Goal: Task Accomplishment & Management: Manage account settings

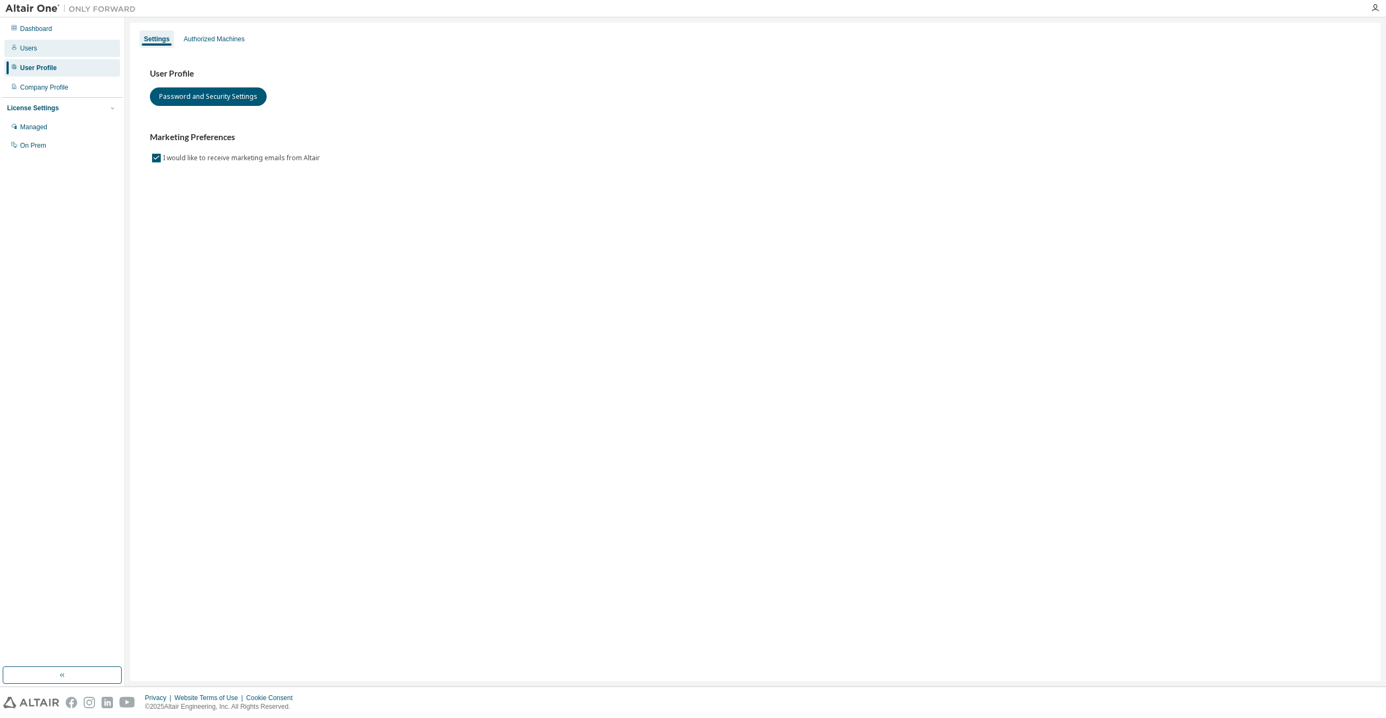
click at [16, 40] on div "Users" at bounding box center [62, 48] width 116 height 17
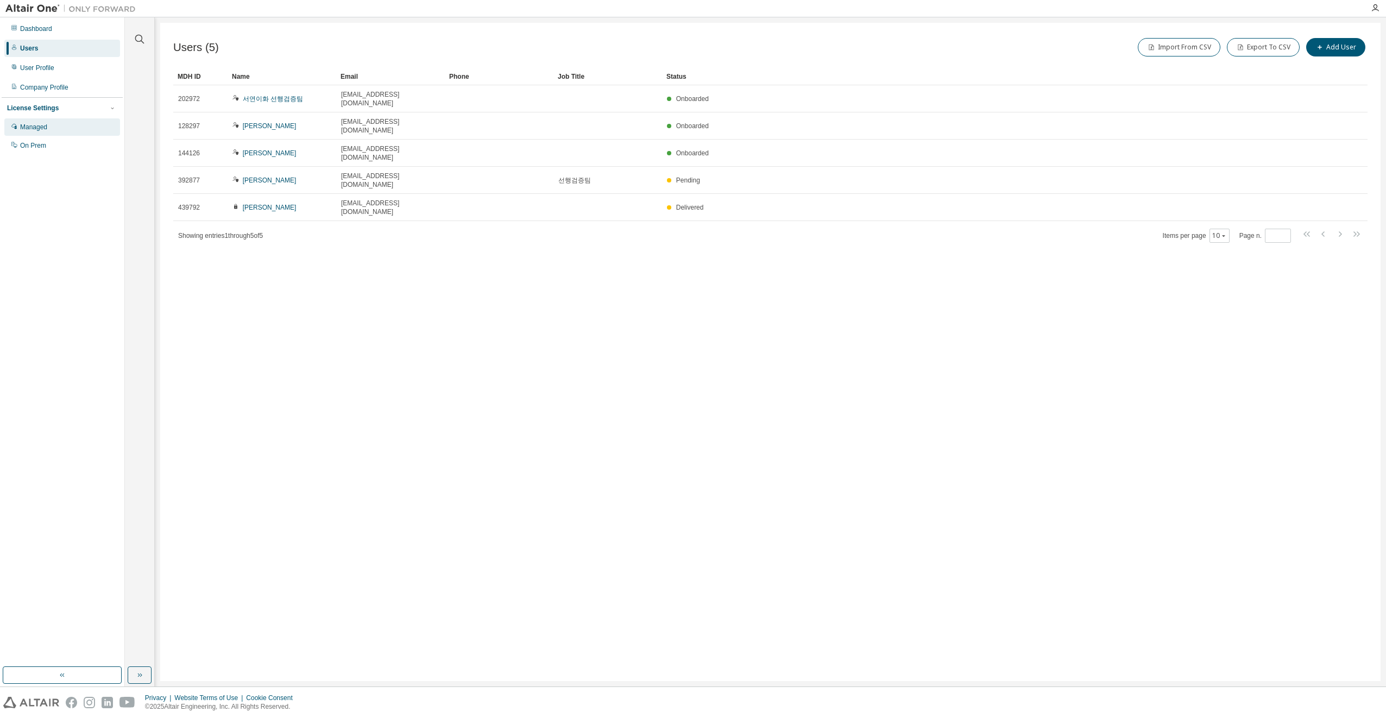
click at [29, 128] on div "Managed" at bounding box center [33, 127] width 27 height 9
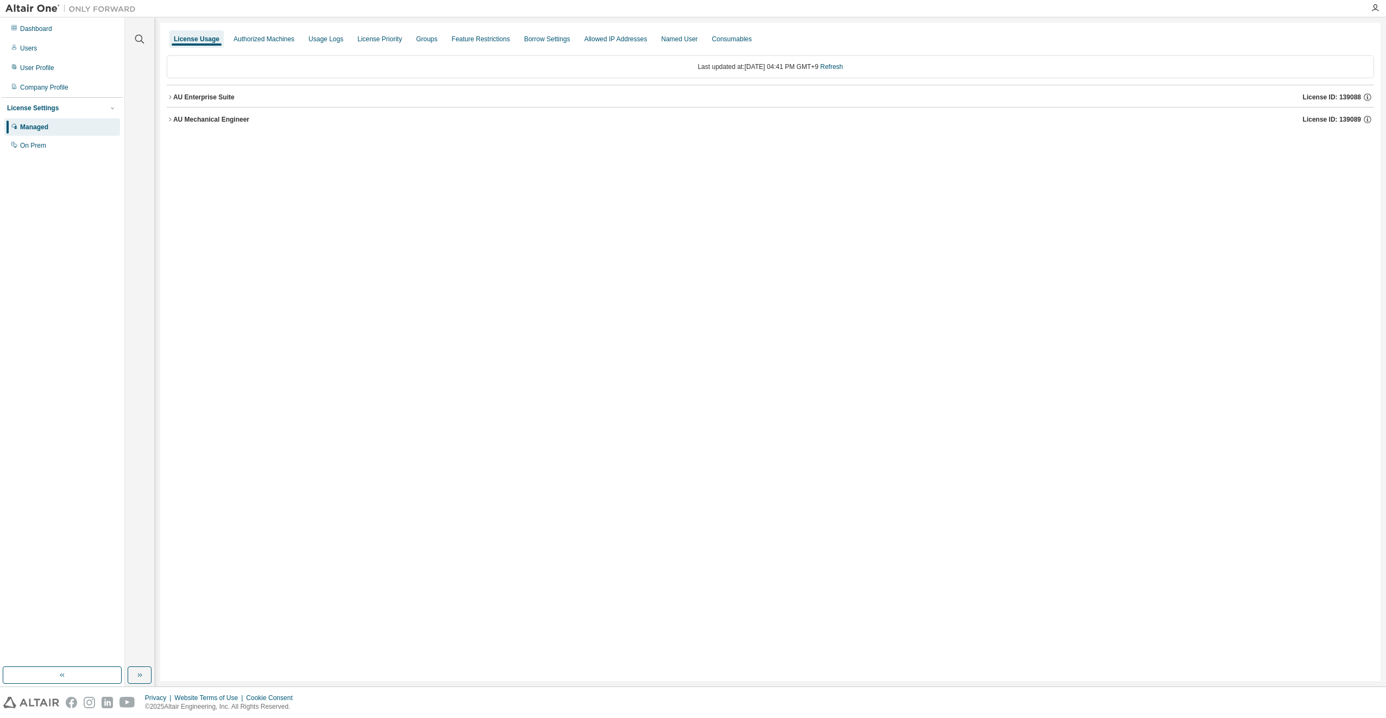
drag, startPoint x: 752, startPoint y: 258, endPoint x: 1242, endPoint y: 275, distance: 490.6
click at [752, 258] on div "License Usage Authorized Machines Usage Logs License Priority Groups Feature Re…" at bounding box center [770, 352] width 1220 height 658
click at [924, 9] on icon "button" at bounding box center [1374, 8] width 9 height 9
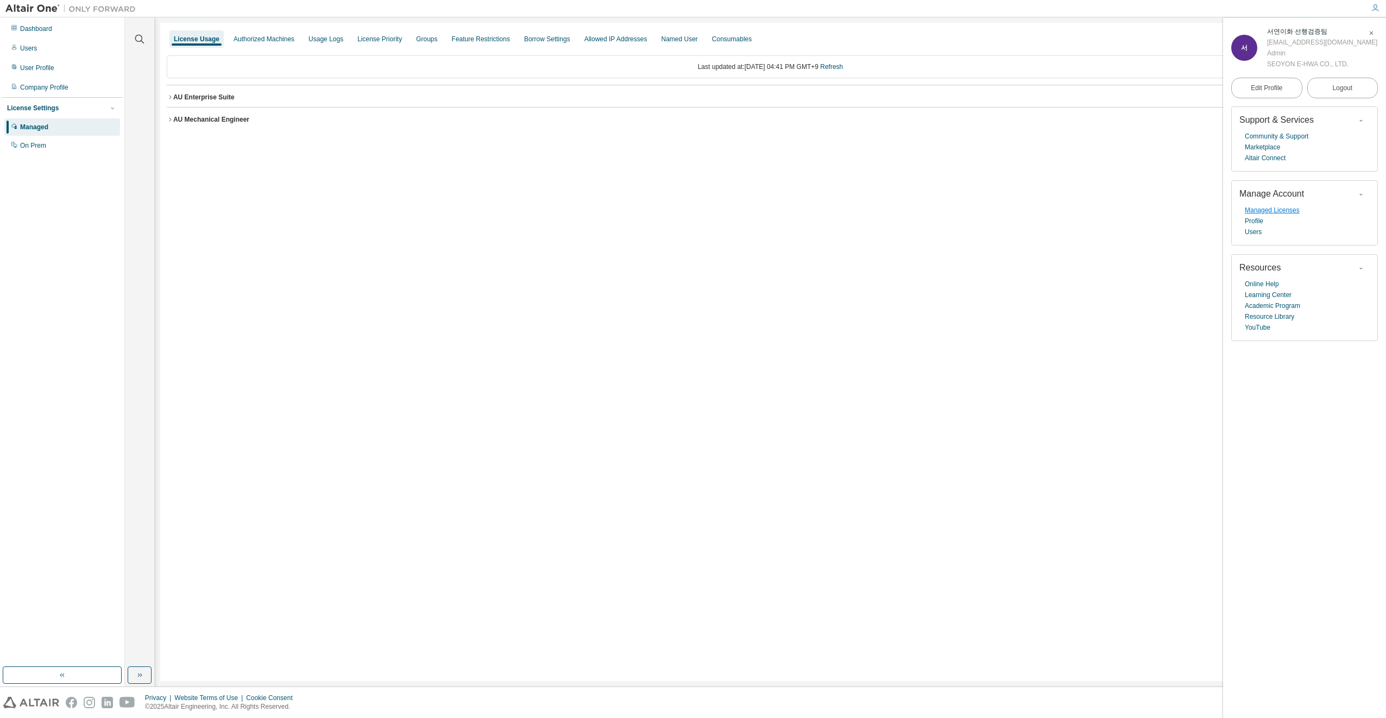
click at [924, 210] on link "Managed Licenses" at bounding box center [1271, 210] width 55 height 11
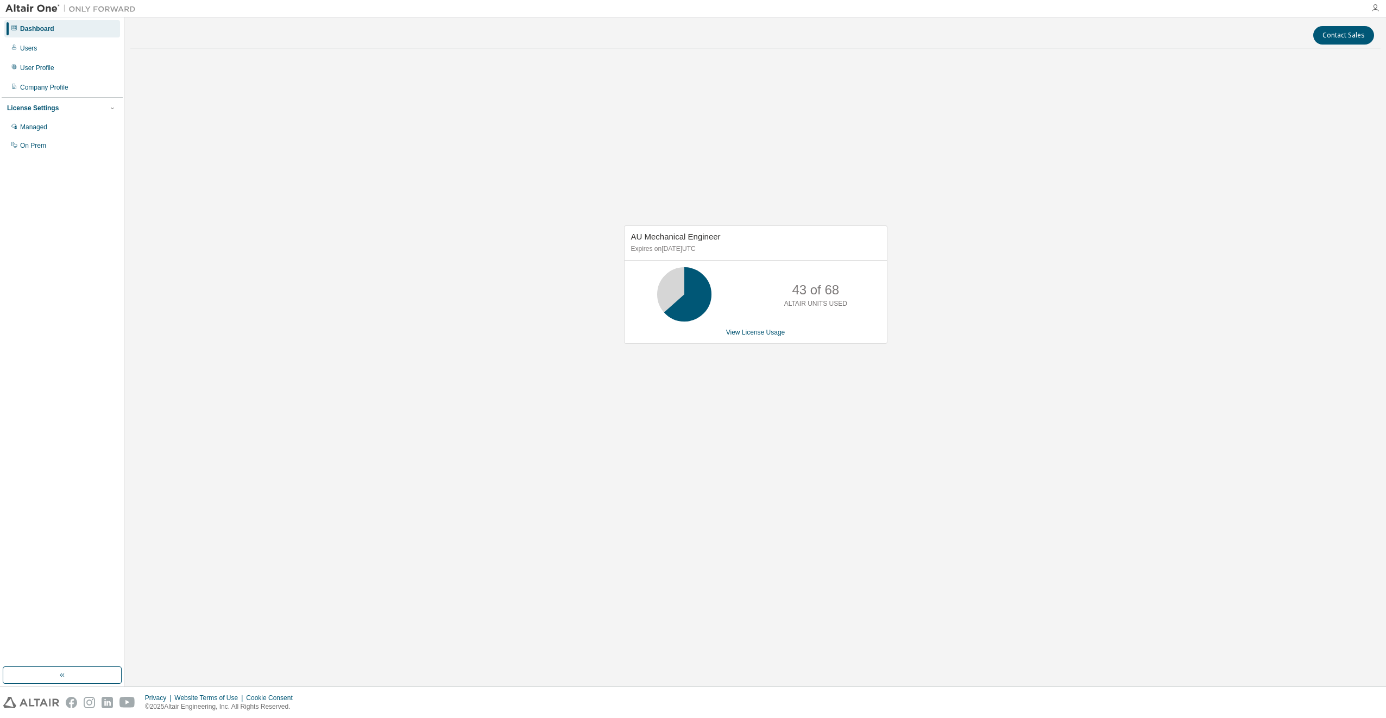
click at [1374, 11] on icon "button" at bounding box center [1374, 8] width 9 height 9
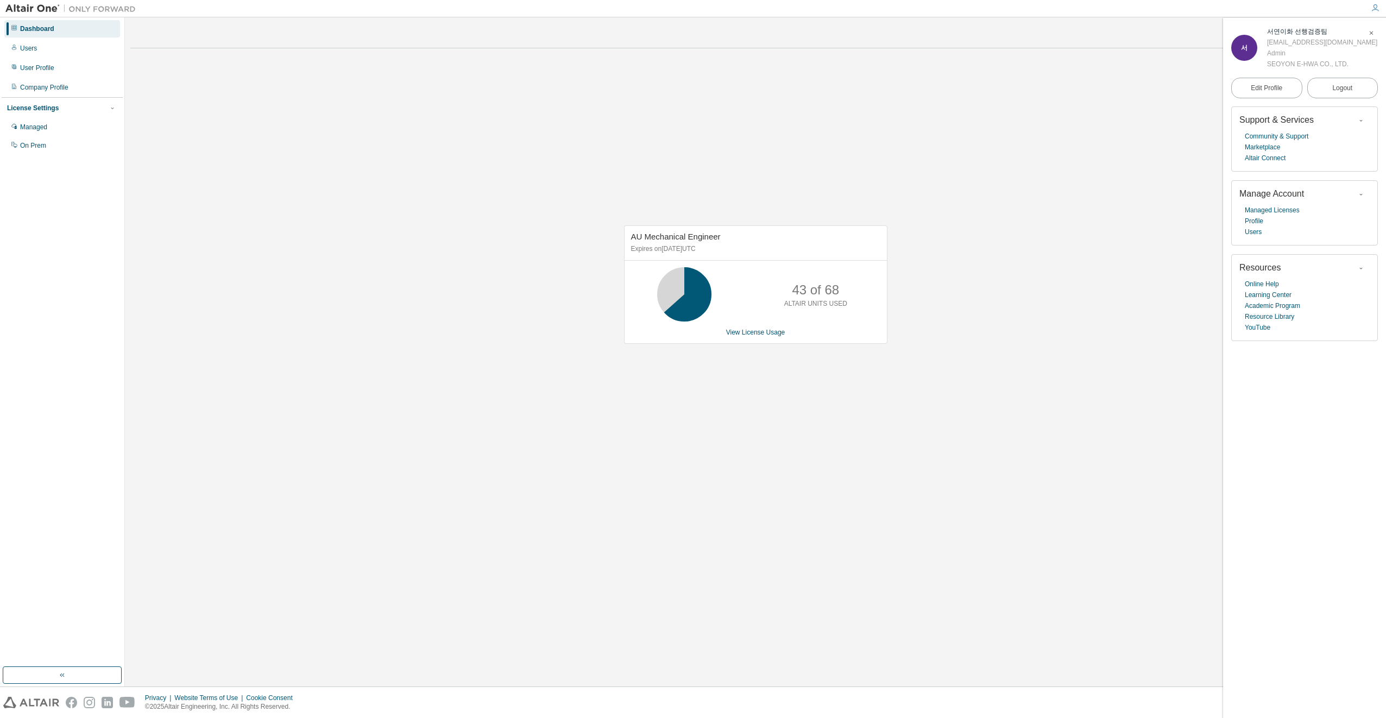
click at [464, 127] on div "AU Mechanical Engineer Expires on January 1, 2026 UTC 43 of 68 ALTAIR UNITS USE…" at bounding box center [755, 290] width 1250 height 466
click at [35, 69] on div "User Profile" at bounding box center [37, 68] width 34 height 9
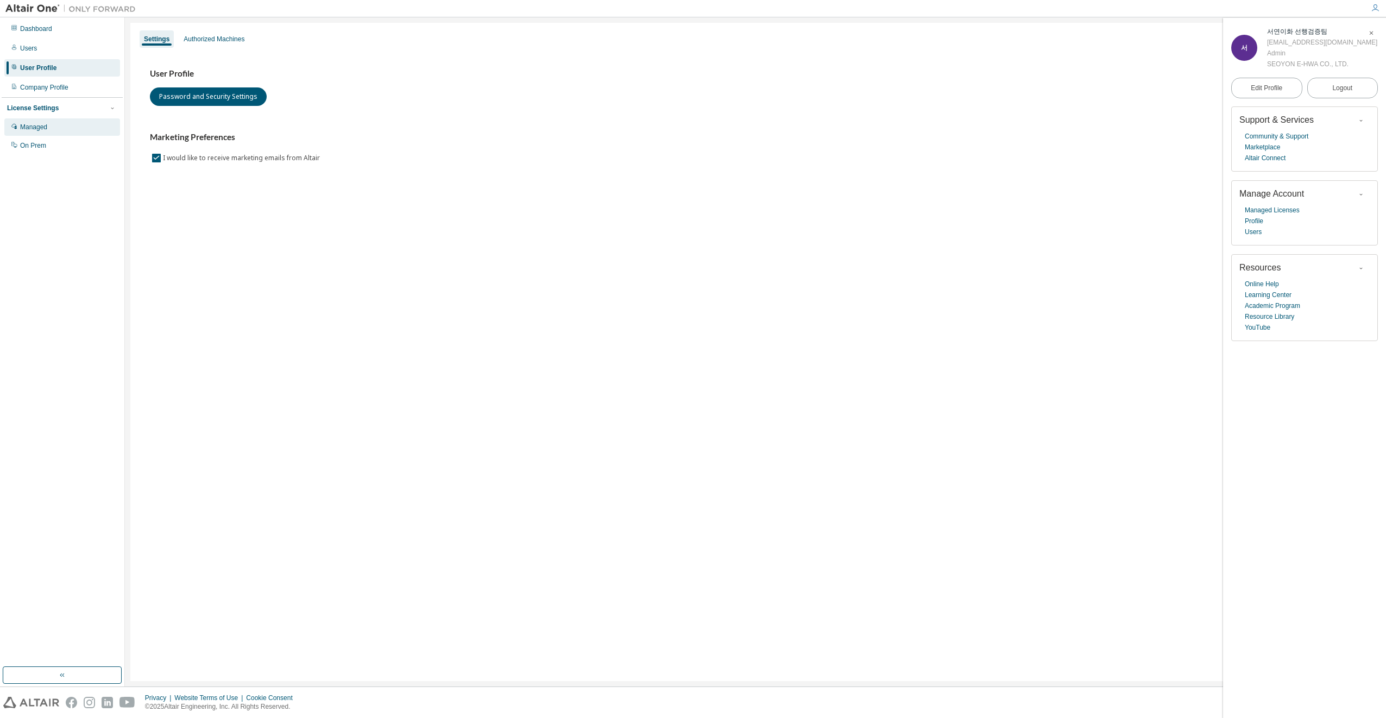
click at [35, 125] on div "Managed" at bounding box center [33, 127] width 27 height 9
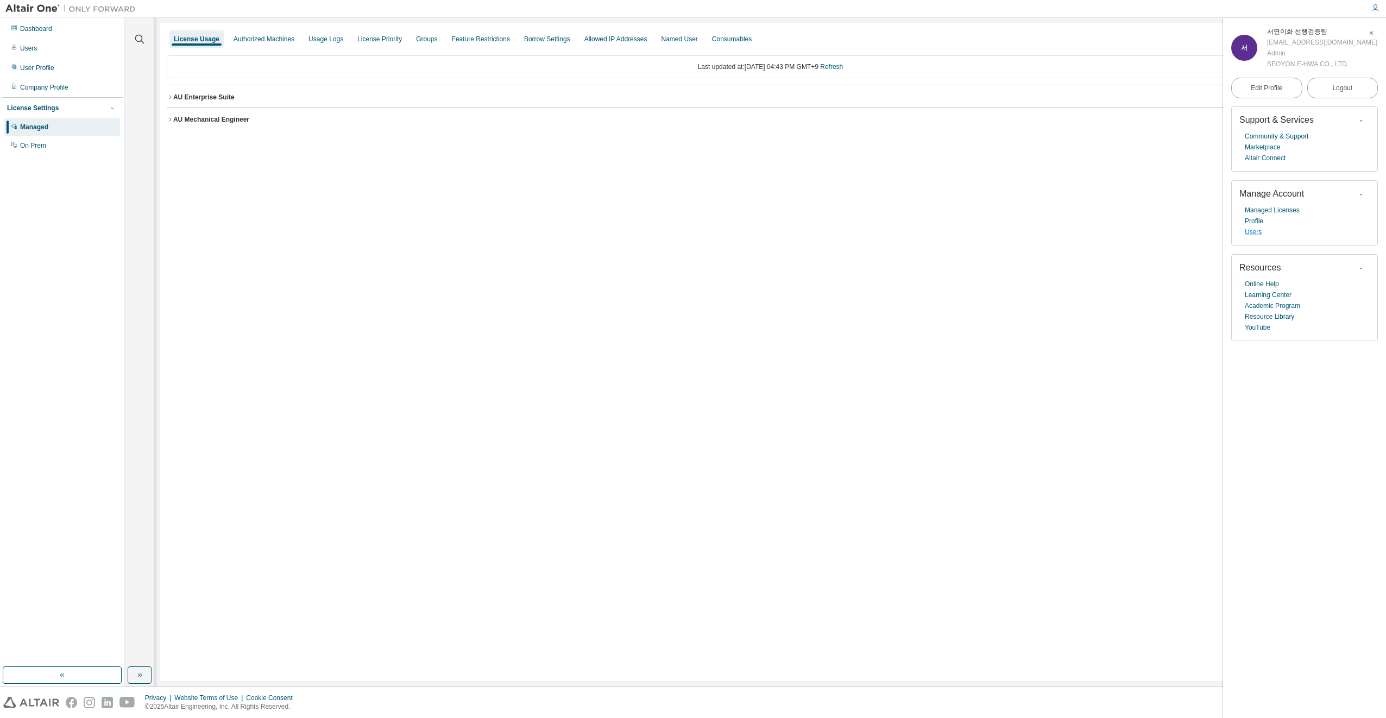
click at [1254, 231] on link "Users" at bounding box center [1252, 231] width 17 height 11
click at [1272, 212] on link "Managed Licenses" at bounding box center [1271, 210] width 55 height 11
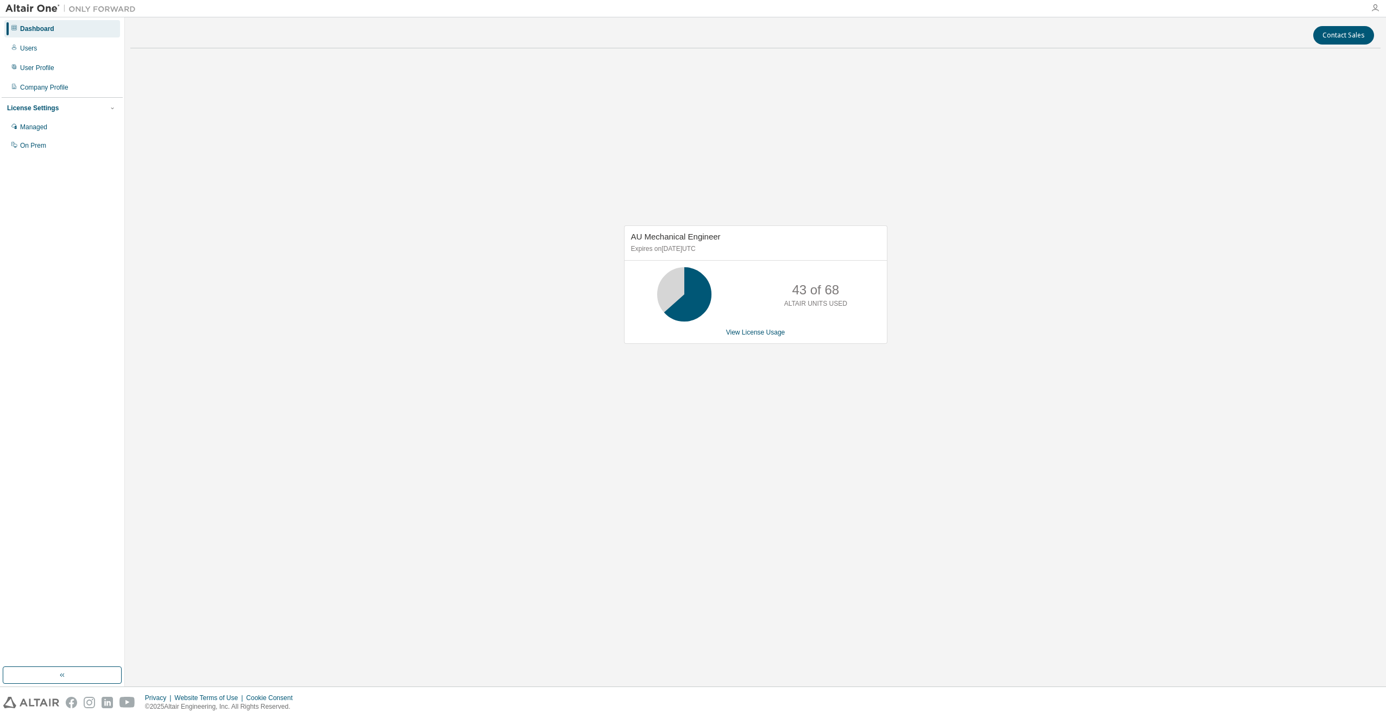
click at [1373, 8] on icon "button" at bounding box center [1374, 8] width 9 height 9
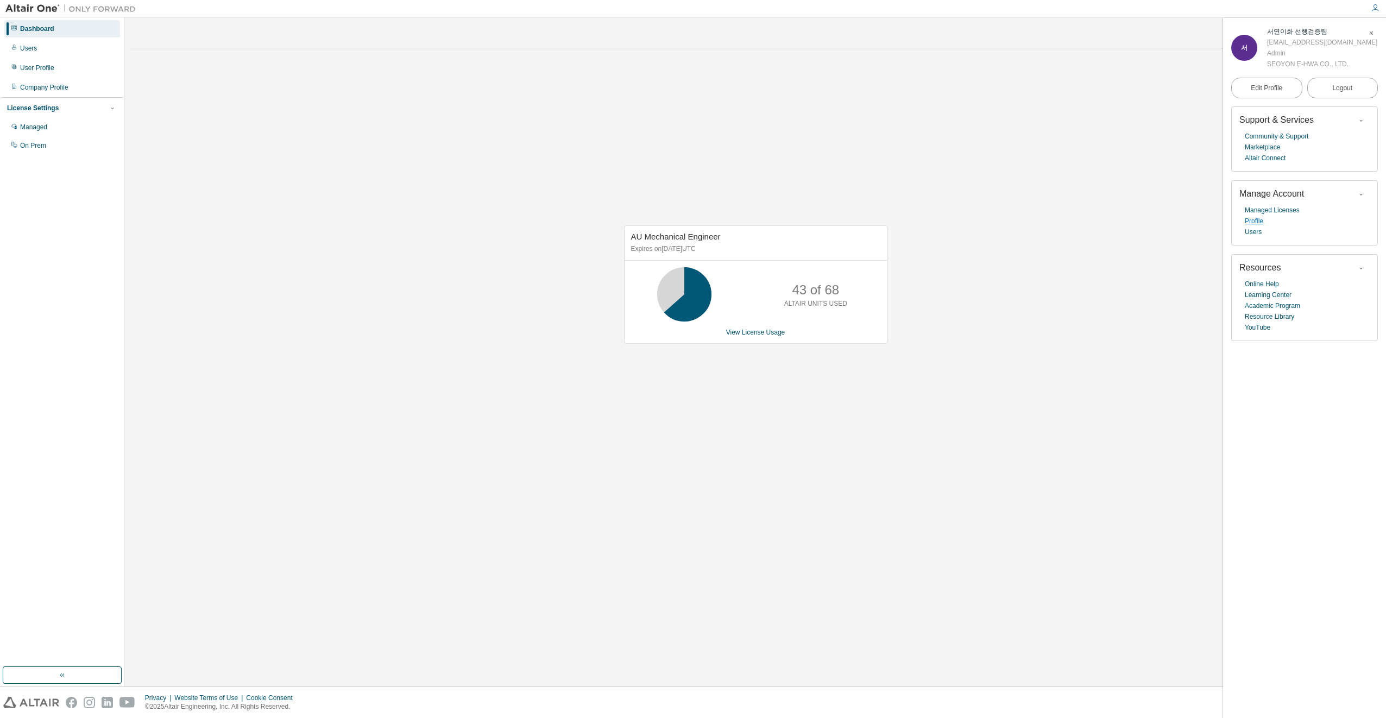
click at [1256, 224] on link "Profile" at bounding box center [1253, 221] width 18 height 11
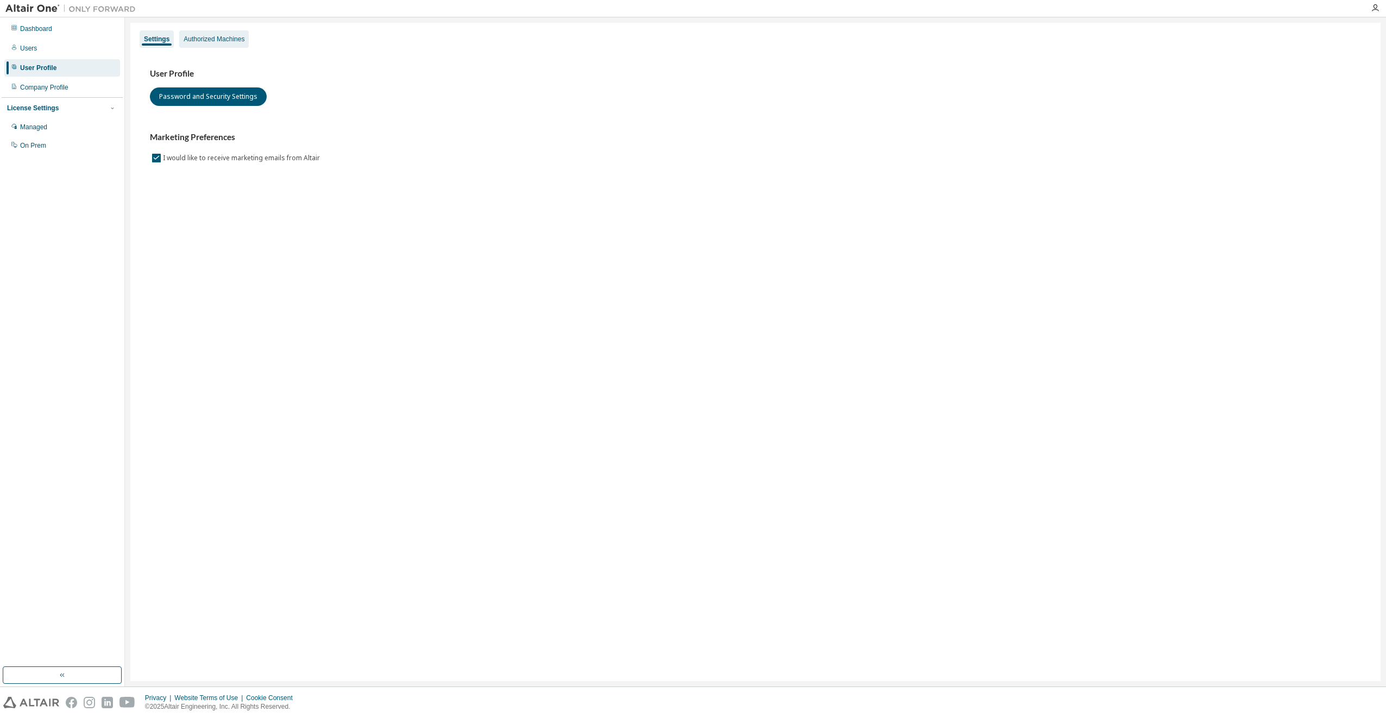
click at [220, 40] on div "Authorized Machines" at bounding box center [214, 39] width 61 height 9
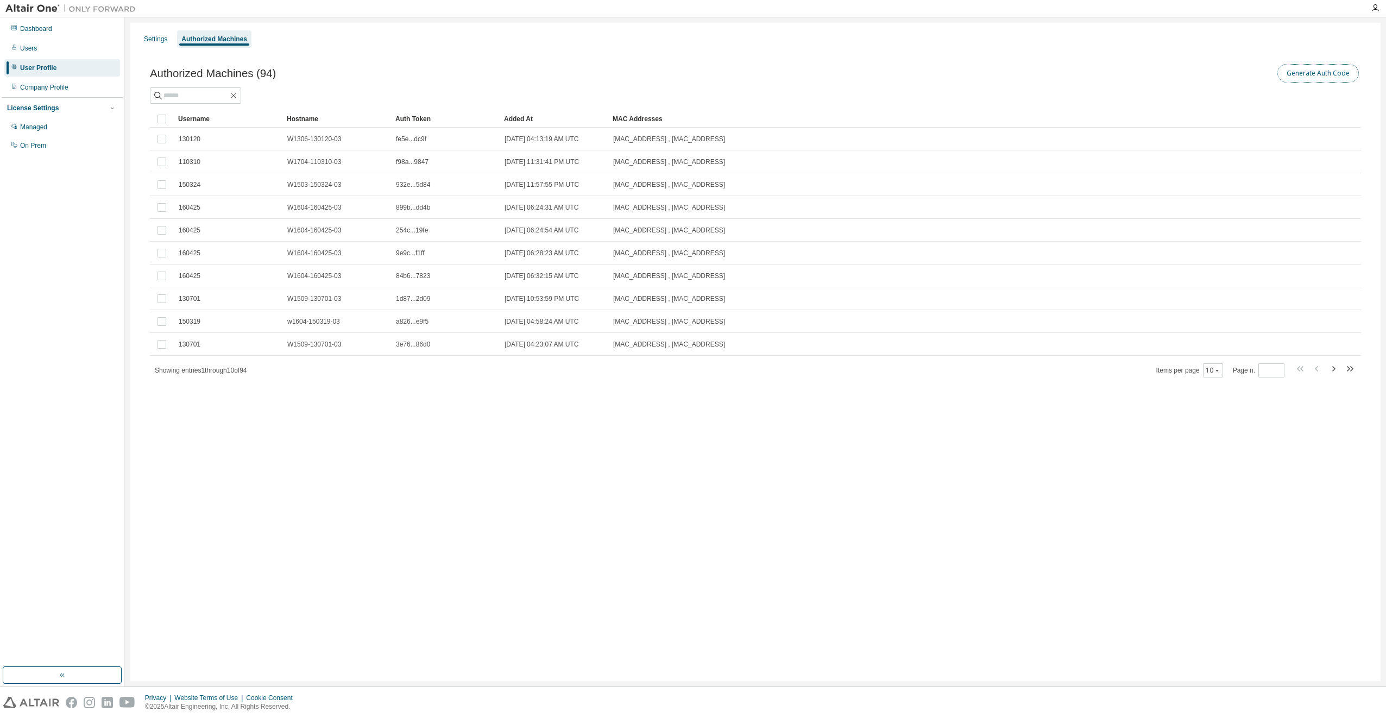
click at [1325, 74] on button "Generate Auth Code" at bounding box center [1317, 73] width 81 height 18
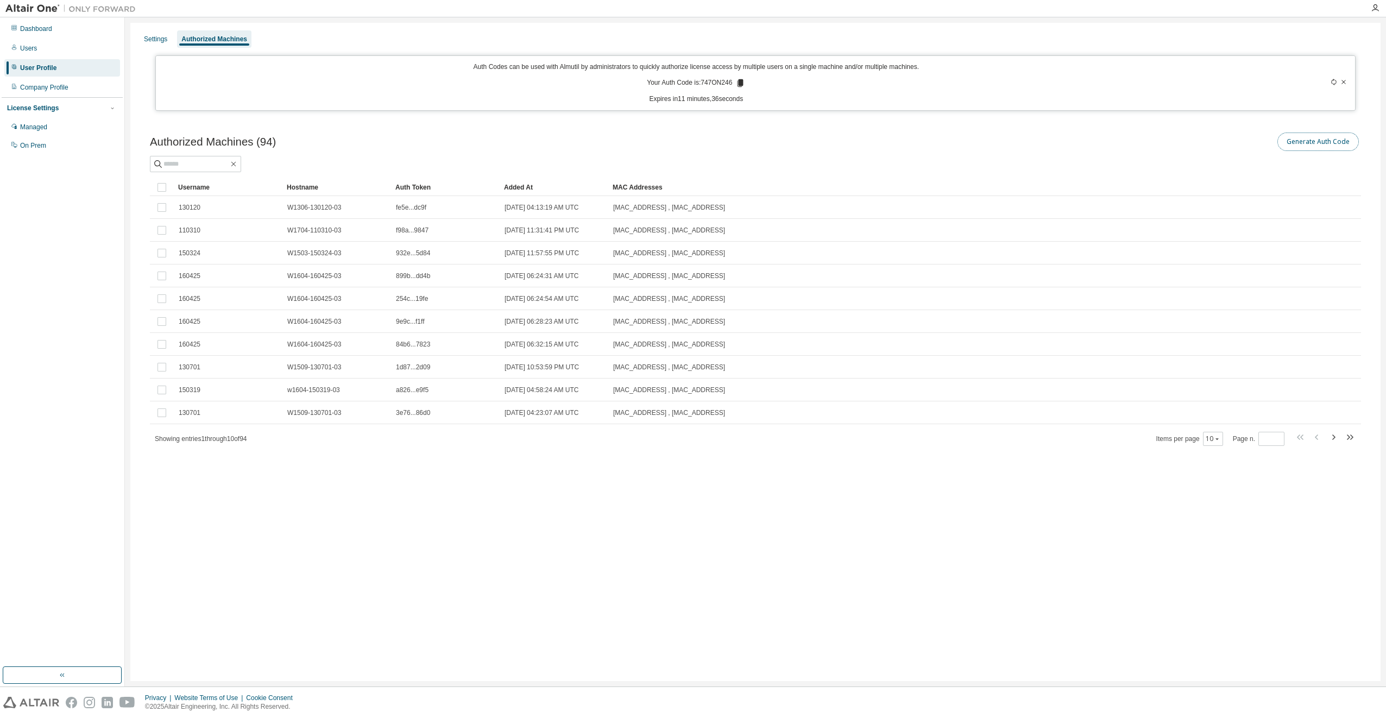
click at [1305, 146] on button "Generate Auth Code" at bounding box center [1317, 141] width 81 height 18
click at [1332, 84] on icon at bounding box center [1333, 82] width 7 height 7
click at [1332, 84] on icon at bounding box center [1333, 82] width 5 height 7
